Goal: Information Seeking & Learning: Learn about a topic

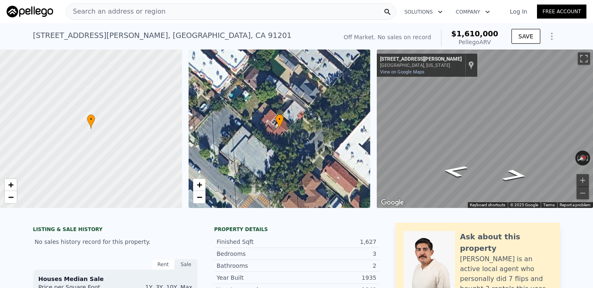
click at [202, 16] on div "Search an address or region" at bounding box center [231, 11] width 330 height 16
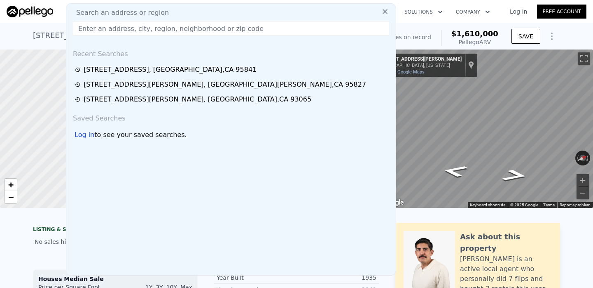
click at [184, 11] on div "Search an address or region" at bounding box center [231, 13] width 323 height 10
paste input "[STREET_ADDRESS]"
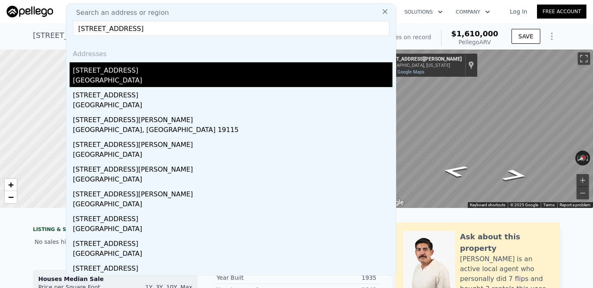
type input "[STREET_ADDRESS]"
click at [144, 75] on div "[GEOGRAPHIC_DATA]" at bounding box center [233, 81] width 320 height 12
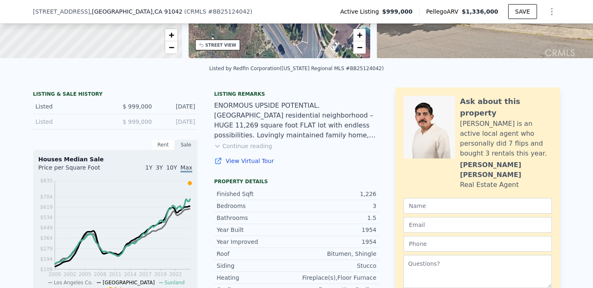
scroll to position [152, 0]
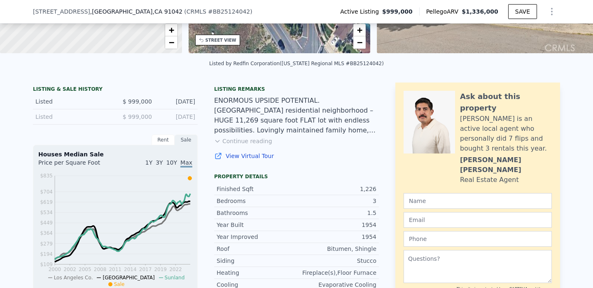
click at [234, 139] on button "Continue reading" at bounding box center [243, 141] width 58 height 8
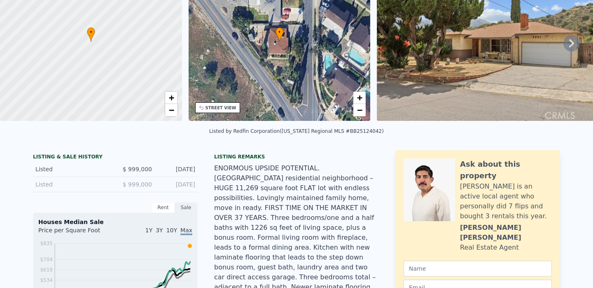
scroll to position [0, 0]
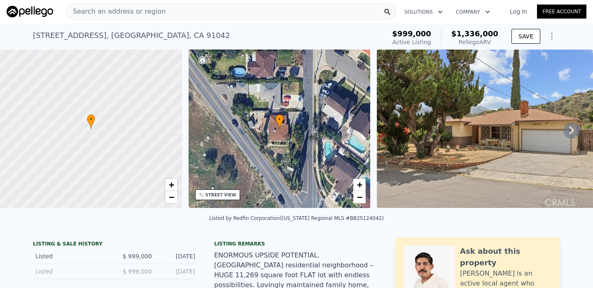
click at [255, 11] on div "Search an address or region" at bounding box center [231, 11] width 330 height 16
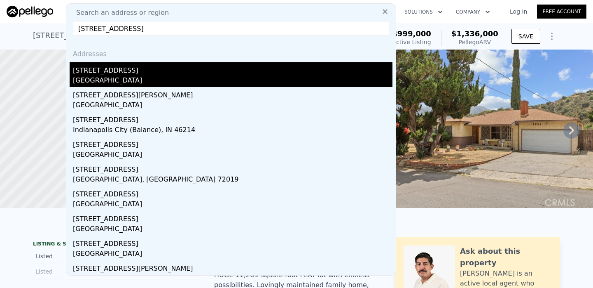
type input "[STREET_ADDRESS]"
click at [228, 77] on div "[GEOGRAPHIC_DATA]" at bounding box center [233, 81] width 320 height 12
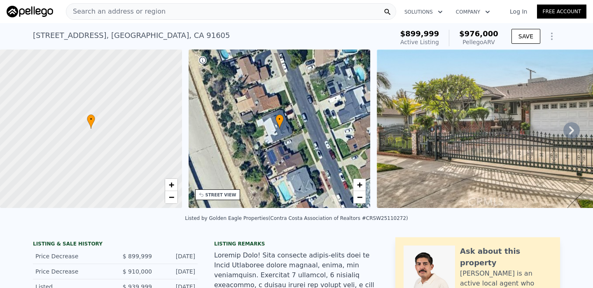
click at [350, 12] on div "Search an address or region" at bounding box center [231, 11] width 330 height 16
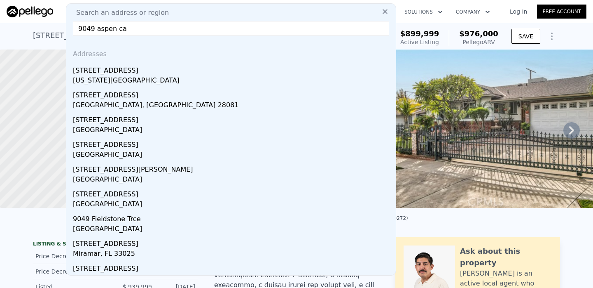
type input "9049 aspen cal"
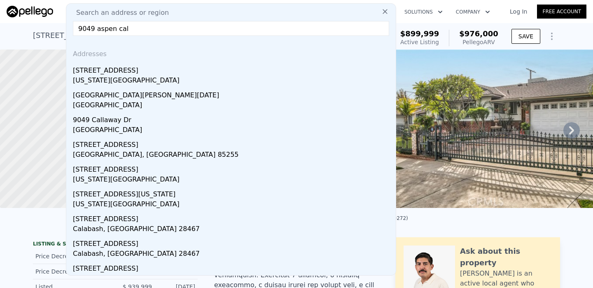
drag, startPoint x: 346, startPoint y: 31, endPoint x: 77, endPoint y: 30, distance: 268.2
click at [76, 29] on input "9049 aspen cal" at bounding box center [231, 28] width 316 height 15
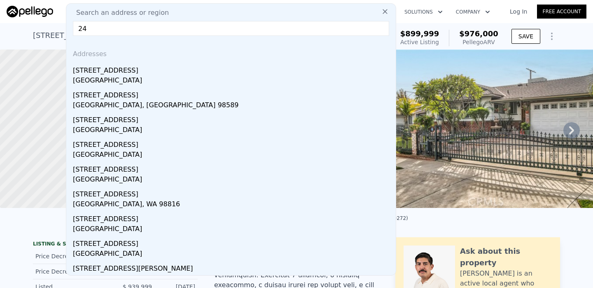
type input "2"
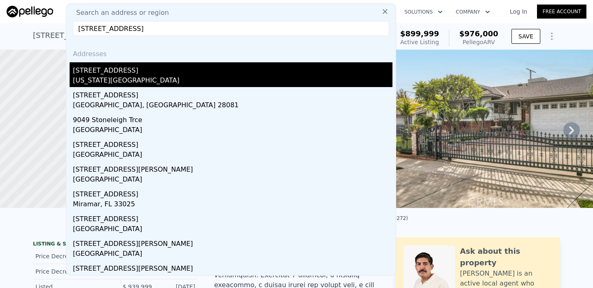
type input "[STREET_ADDRESS]"
click at [89, 83] on div "[US_STATE][GEOGRAPHIC_DATA]" at bounding box center [233, 81] width 320 height 12
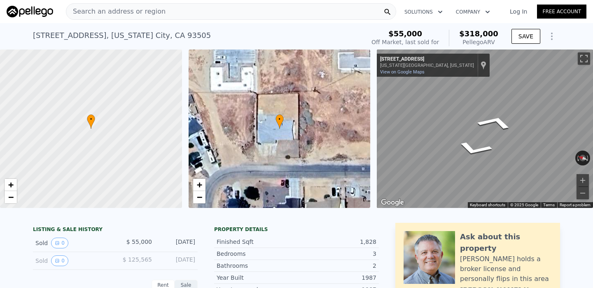
click at [350, 113] on div "• + − • + − ← Move left → Move right ↑ Move up ↓ Move down + Zoom in - Zoom out…" at bounding box center [296, 128] width 593 height 158
click at [583, 178] on button "Zoom in" at bounding box center [583, 180] width 12 height 12
click at [583, 190] on button "Zoom out" at bounding box center [583, 193] width 12 height 12
click at [211, 11] on div "Search an address or region" at bounding box center [231, 11] width 330 height 16
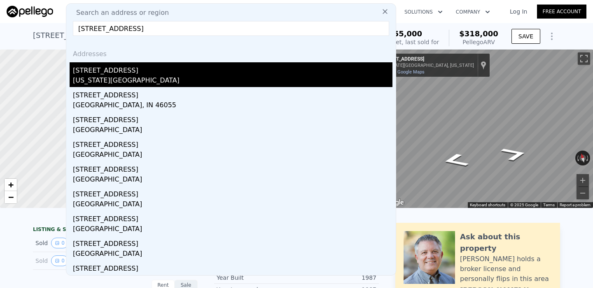
type input "[STREET_ADDRESS]"
click at [140, 70] on div "[STREET_ADDRESS]" at bounding box center [233, 68] width 320 height 13
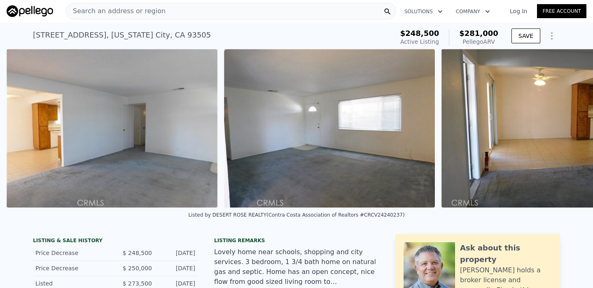
scroll to position [0, 594]
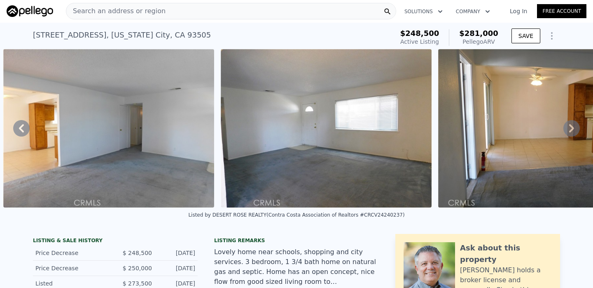
click at [266, 9] on div "Search an address or region" at bounding box center [231, 11] width 330 height 16
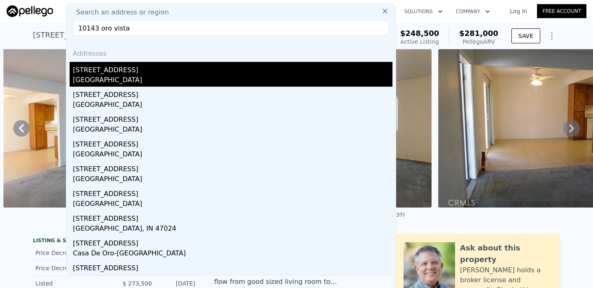
type input "10143 oro vista"
click at [175, 84] on div "[GEOGRAPHIC_DATA]" at bounding box center [233, 81] width 320 height 12
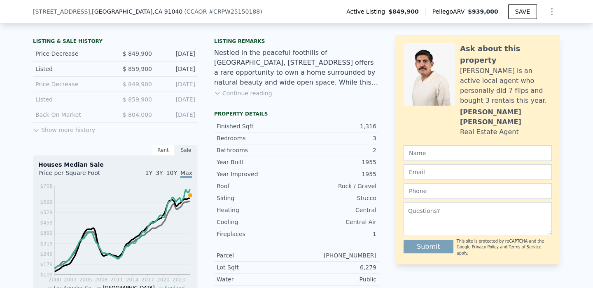
scroll to position [200, 0]
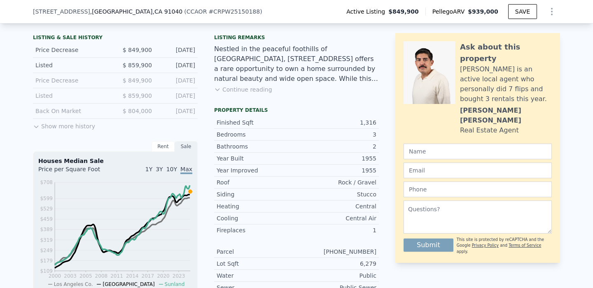
click at [228, 85] on button "Continue reading" at bounding box center [243, 89] width 58 height 8
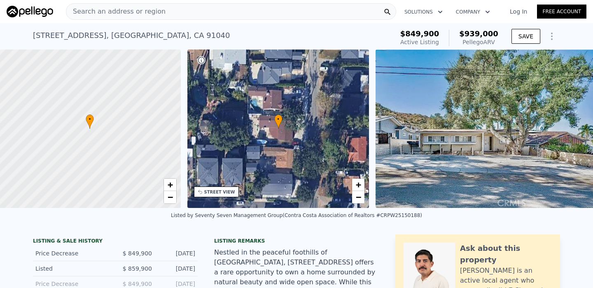
scroll to position [0, 3]
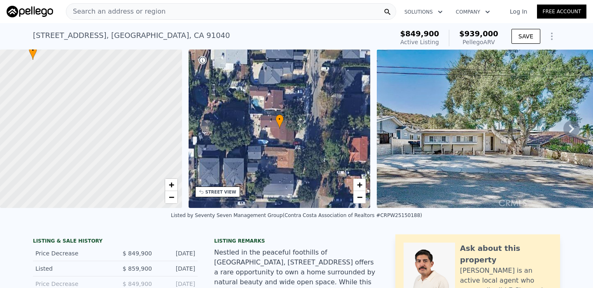
drag, startPoint x: 104, startPoint y: 168, endPoint x: 46, endPoint y: 100, distance: 89.4
click at [46, 100] on div at bounding box center [91, 129] width 218 height 190
drag, startPoint x: 56, startPoint y: 145, endPoint x: 110, endPoint y: 171, distance: 59.7
click at [110, 171] on div at bounding box center [91, 129] width 218 height 190
click at [173, 197] on span "−" at bounding box center [170, 197] width 5 height 10
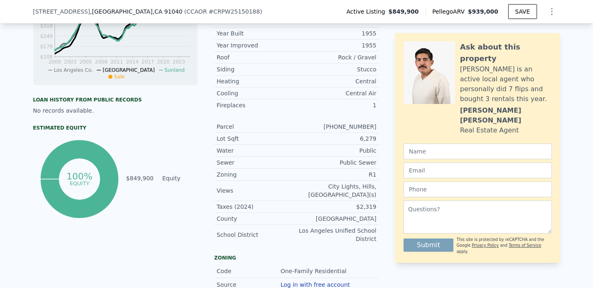
scroll to position [0, 0]
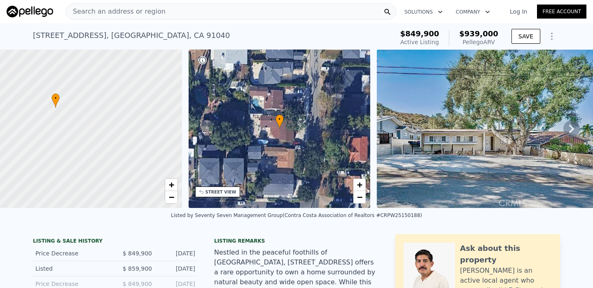
click at [299, 15] on div "Search an address or region" at bounding box center [231, 11] width 330 height 16
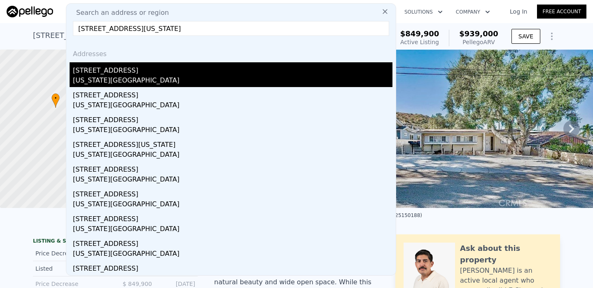
type input "[STREET_ADDRESS][US_STATE]"
click at [141, 70] on div "[STREET_ADDRESS]" at bounding box center [233, 68] width 320 height 13
type input "3"
type input "6"
type input "2"
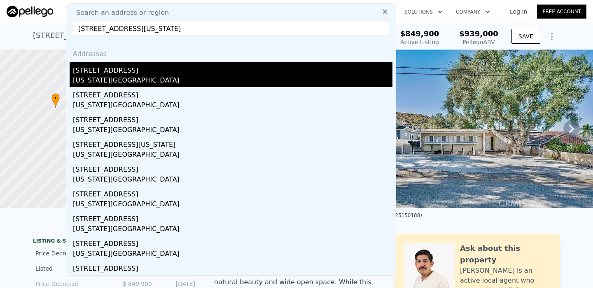
type input "3"
type input "1328"
type input "2077"
type input "5800"
type input "11325"
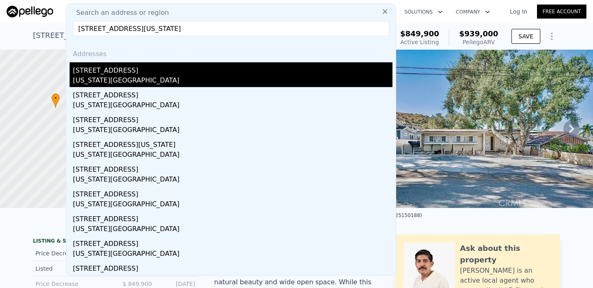
type input "$ 318,000"
type input "4"
type input "$ 240,795"
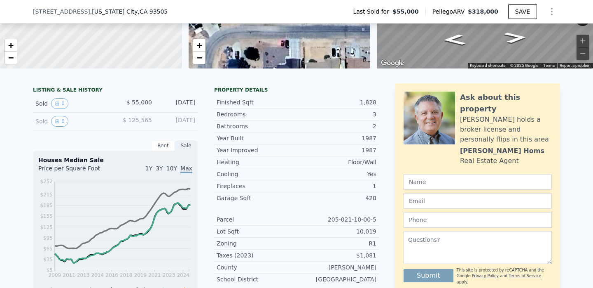
scroll to position [135, 0]
